Goal: Task Accomplishment & Management: Manage account settings

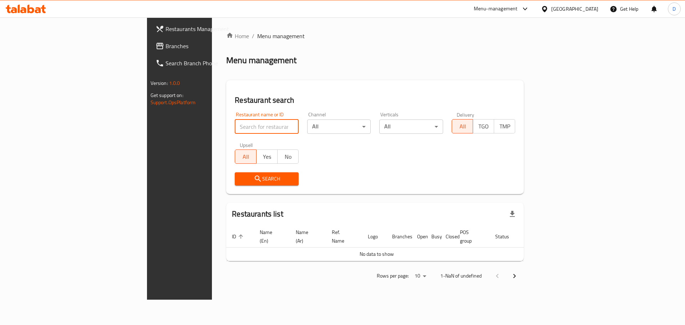
click at [235, 127] on input "search" at bounding box center [267, 127] width 64 height 14
click at [252, 91] on div "Restaurant search Restaurant name or ID Restaurant name or ID Channel All ​ Ver…" at bounding box center [375, 137] width 298 height 114
click at [235, 126] on input "search" at bounding box center [267, 127] width 64 height 14
click at [235, 128] on input "search" at bounding box center [267, 127] width 64 height 14
paste input "664075"
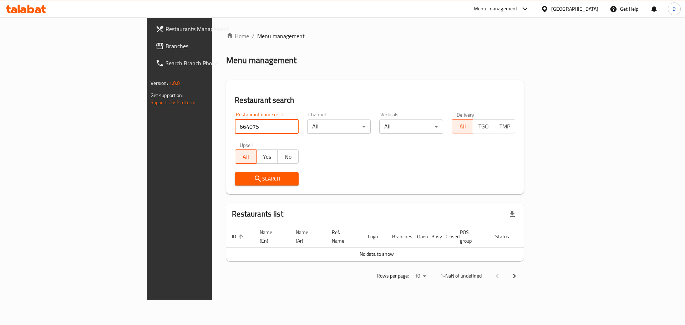
type input "664075"
click at [241, 180] on span "Search" at bounding box center [267, 179] width 52 height 9
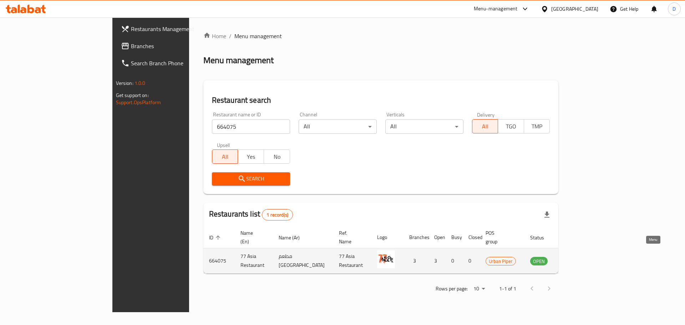
click at [576, 258] on icon "enhanced table" at bounding box center [572, 261] width 8 height 6
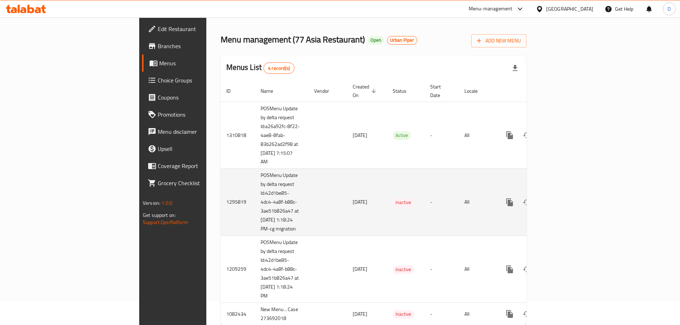
scroll to position [36, 0]
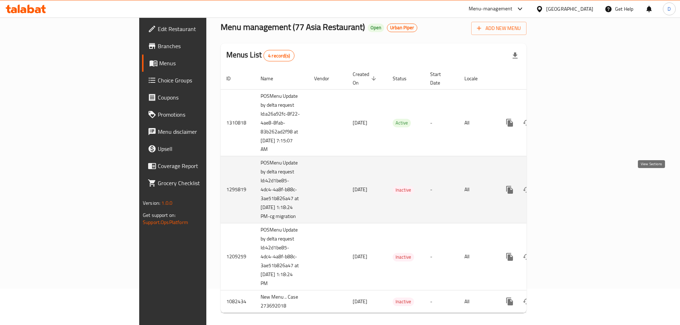
click at [564, 187] on icon "enhanced table" at bounding box center [561, 190] width 6 height 6
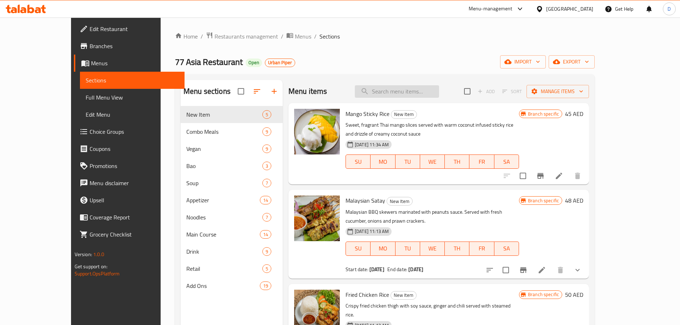
click at [406, 92] on input "search" at bounding box center [397, 91] width 84 height 12
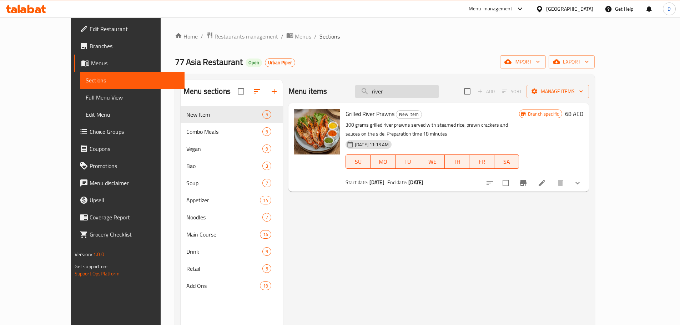
type input "river"
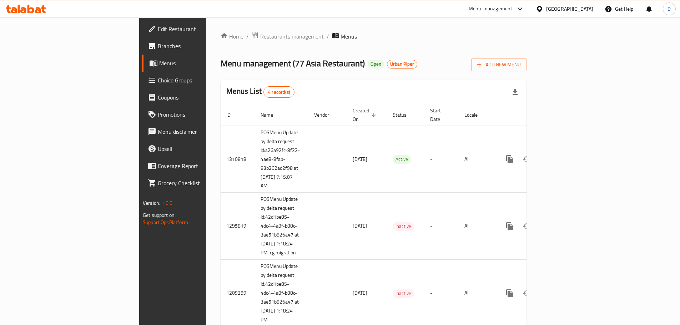
scroll to position [36, 0]
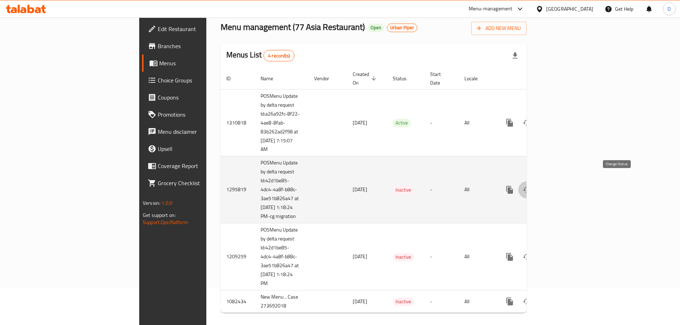
click at [531, 186] on icon "enhanced table" at bounding box center [526, 190] width 9 height 9
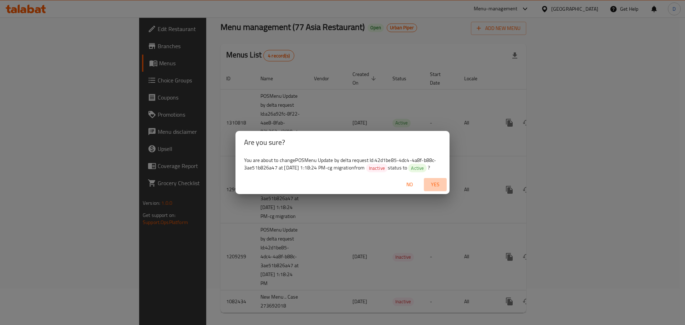
click at [436, 186] on span "Yes" at bounding box center [435, 184] width 17 height 9
